Goal: Task Accomplishment & Management: Manage account settings

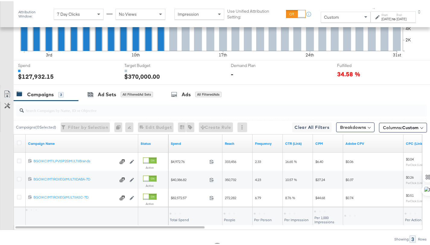
scroll to position [217, 0]
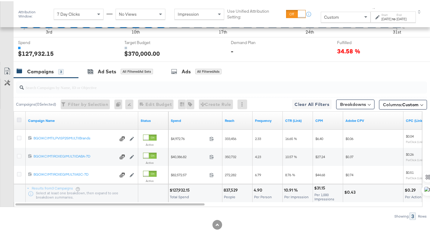
click at [21, 120] on icon at bounding box center [19, 119] width 5 height 5
click at [0, 0] on input "checkbox" at bounding box center [0, 0] width 0 height 0
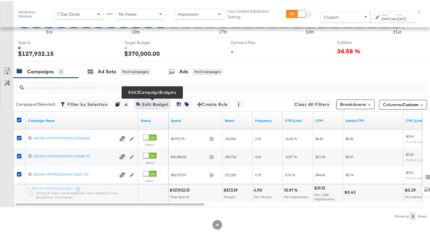
click at [145, 104] on span "Edit 3 Campaign Budgets Edit Budget" at bounding box center [153, 104] width 32 height 8
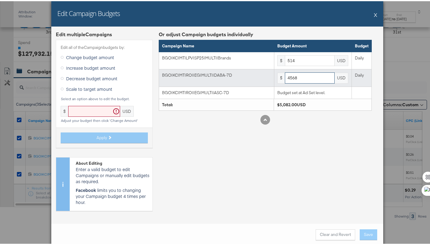
click at [291, 79] on input "4568" at bounding box center [310, 76] width 50 height 11
paste input "5176"
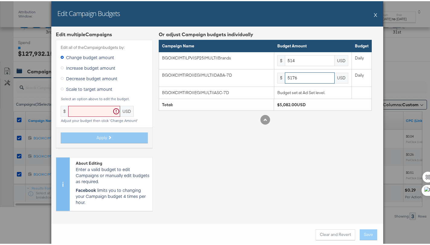
type input "5176"
click at [319, 161] on div "Or adjust Campaign budgets individually Campaign Name Budget Amount Budget BGO|…" at bounding box center [265, 122] width 213 height 185
click at [368, 234] on button "Save" at bounding box center [369, 233] width 18 height 11
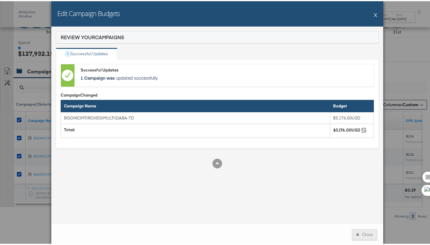
click at [357, 237] on button "Close" at bounding box center [364, 233] width 25 height 11
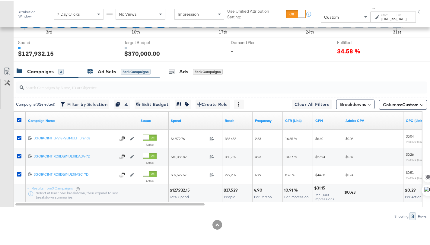
click at [102, 69] on div "Ad Sets" at bounding box center [107, 70] width 18 height 7
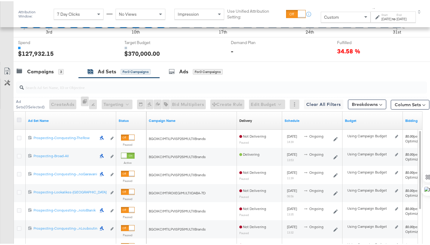
click at [19, 118] on icon at bounding box center [19, 119] width 5 height 5
click at [0, 0] on input "checkbox" at bounding box center [0, 0] width 0 height 0
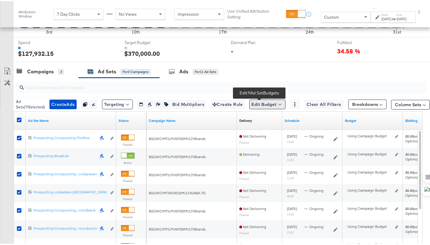
click at [255, 104] on button "Edit Budget" at bounding box center [268, 103] width 36 height 10
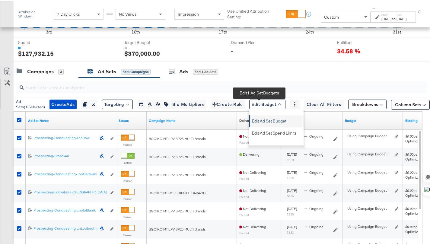
click at [258, 120] on span "Edit Ad Set Budget" at bounding box center [269, 119] width 34 height 8
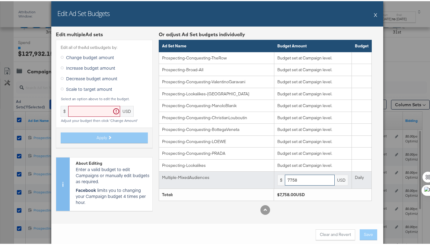
click at [321, 181] on input "7758" at bounding box center [310, 179] width 50 height 11
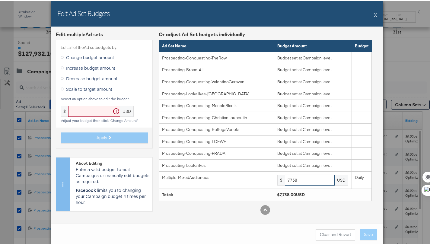
paste input "150"
type input "7150"
click at [365, 232] on button "Save" at bounding box center [369, 233] width 18 height 11
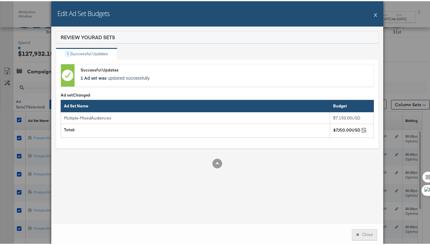
click at [365, 231] on button "Close" at bounding box center [364, 233] width 25 height 11
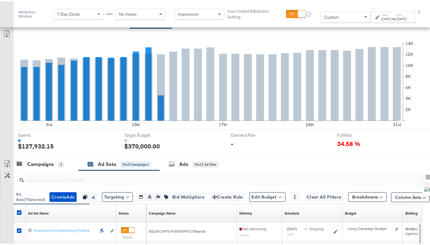
scroll to position [131, 0]
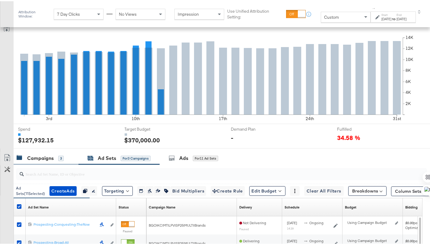
click at [38, 159] on div "Campaigns" at bounding box center [40, 157] width 27 height 7
